Goal: Navigation & Orientation: Find specific page/section

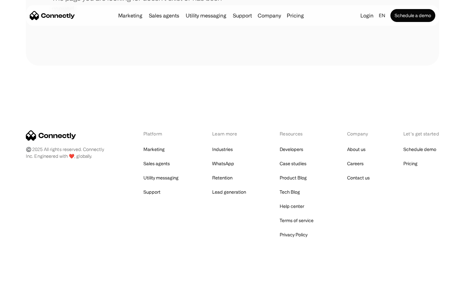
scroll to position [118, 0]
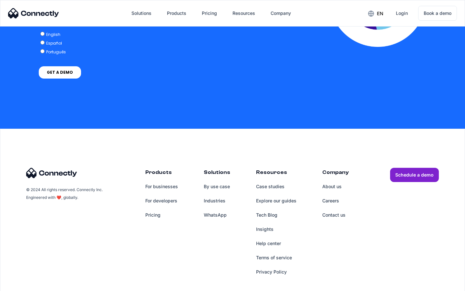
scroll to position [1320, 0]
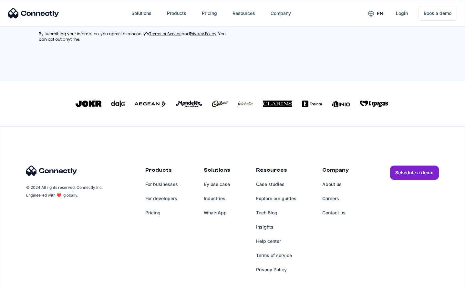
scroll to position [291, 0]
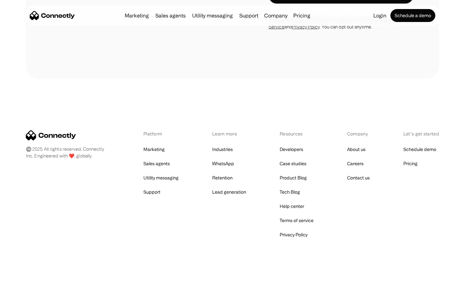
scroll to position [1093, 0]
